Goal: Find specific page/section: Find specific page/section

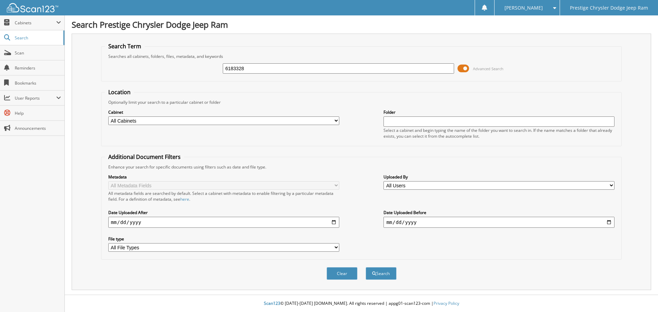
type input "6183328"
click at [365, 267] on button "Search" at bounding box center [380, 273] width 31 height 13
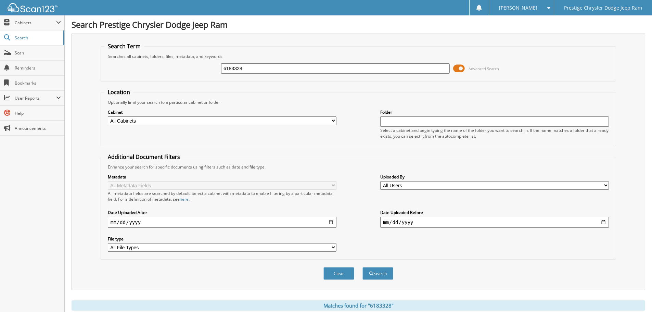
scroll to position [113, 0]
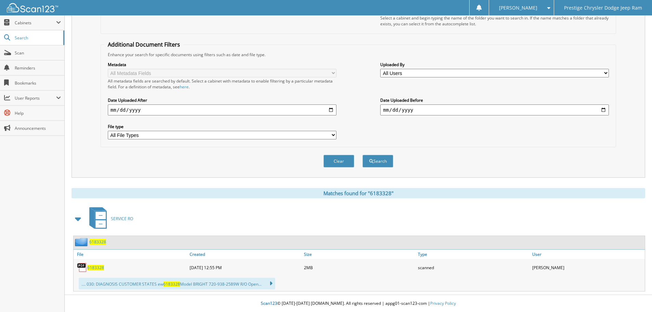
click at [99, 268] on span "6183328" at bounding box center [95, 268] width 17 height 6
